Goal: Find contact information: Find contact information

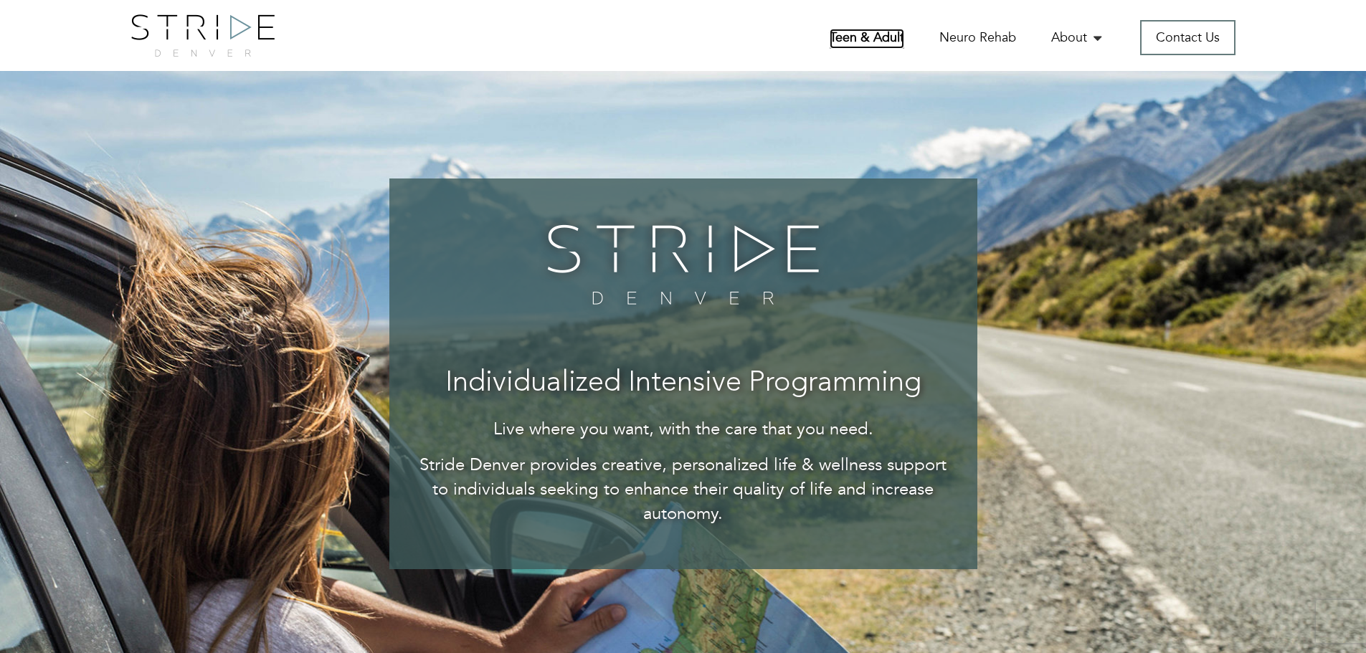
click at [850, 43] on link "Teen & Adult" at bounding box center [866, 39] width 75 height 20
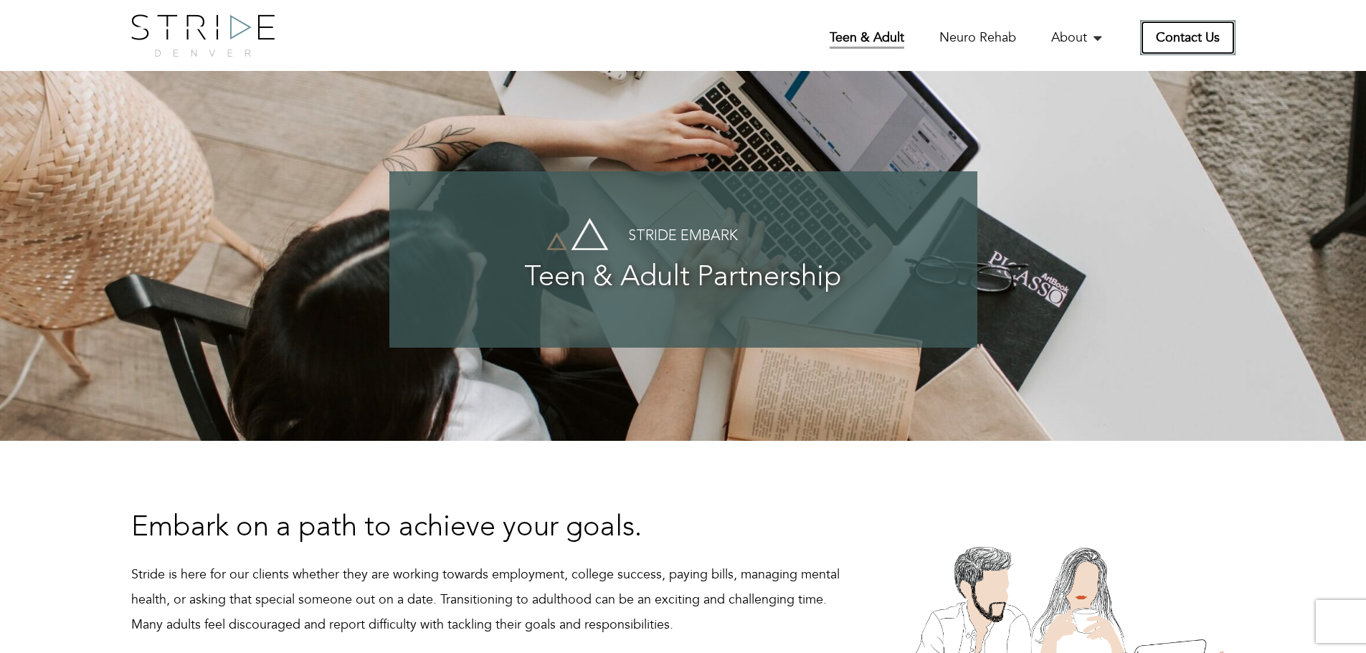
click at [1186, 33] on link "Contact Us" at bounding box center [1187, 37] width 95 height 35
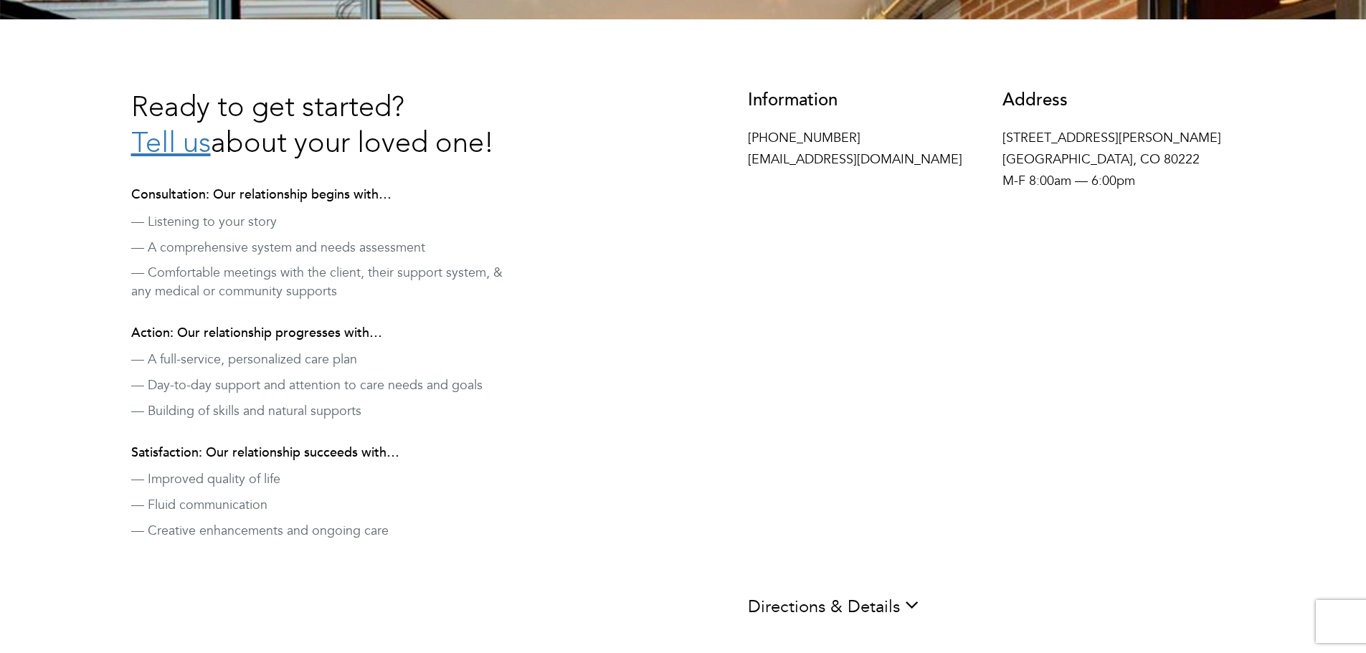
scroll to position [419, 0]
